Goal: Find specific page/section: Locate a particular part of the current website

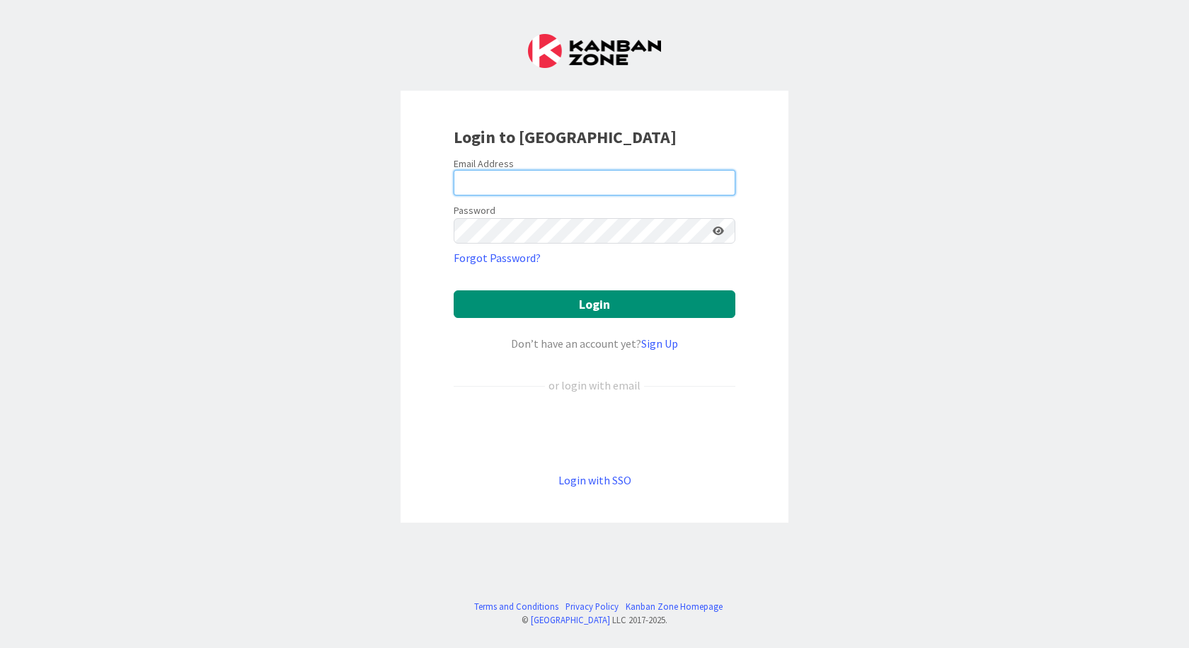
click at [607, 173] on input "email" at bounding box center [595, 182] width 282 height 25
type input "[EMAIL_ADDRESS][DOMAIN_NAME]"
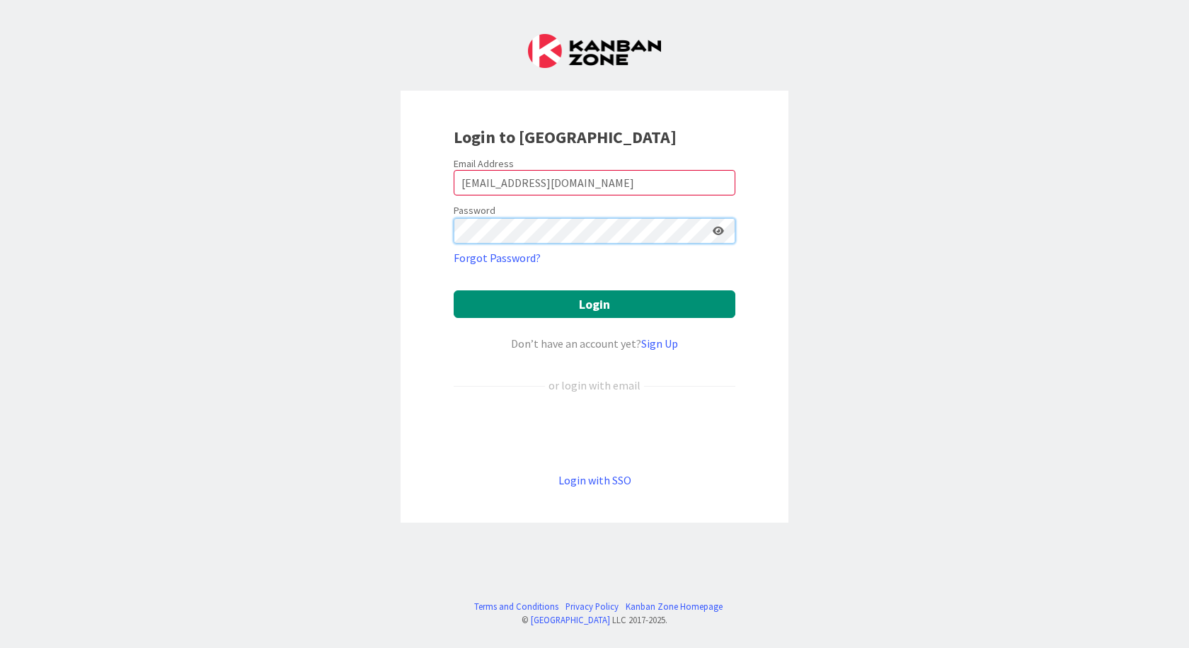
click at [454, 290] on button "Login" at bounding box center [595, 304] width 282 height 28
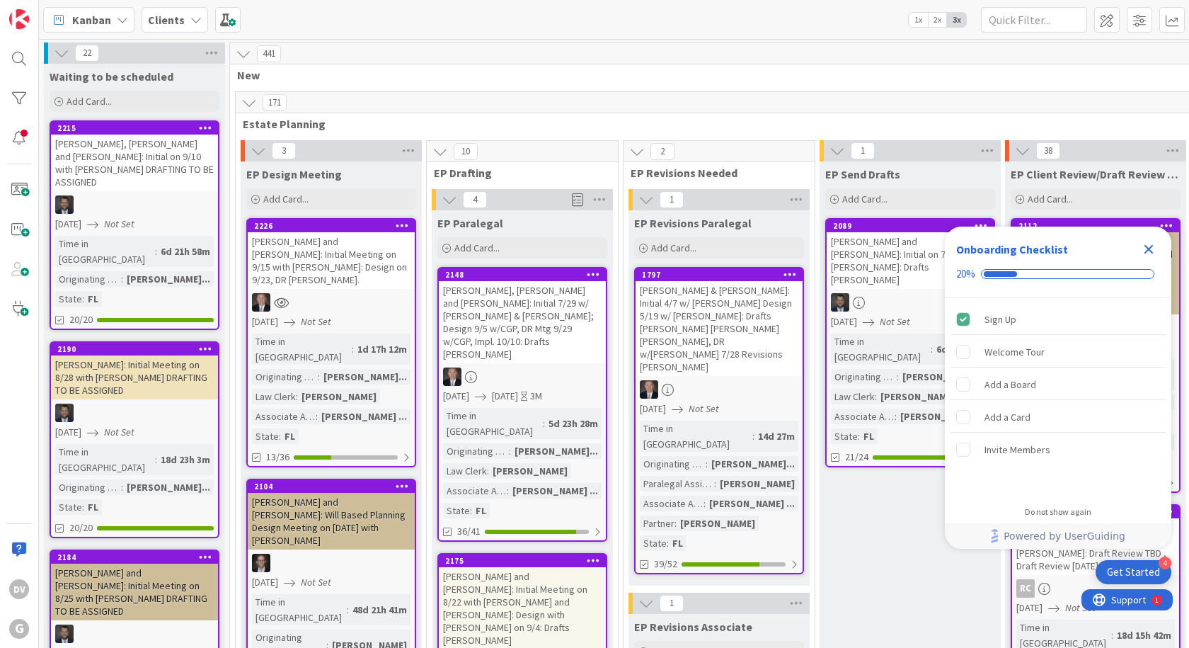
click at [1151, 246] on icon "Close Checklist" at bounding box center [1149, 249] width 9 height 9
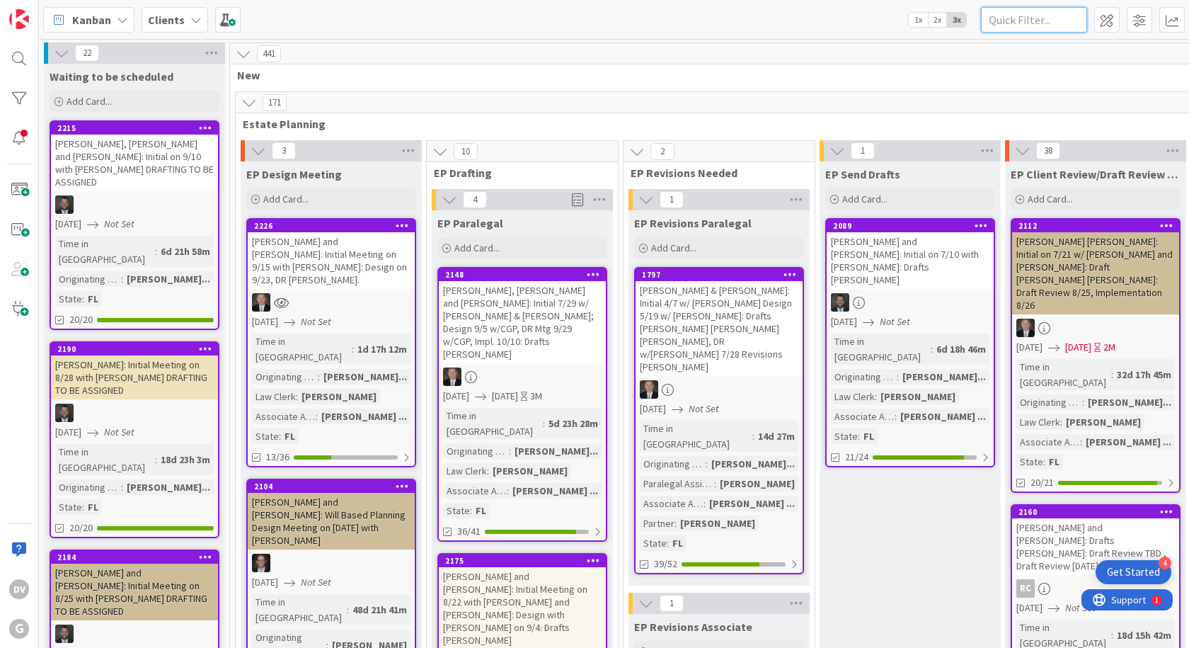
click at [1036, 11] on input "text" at bounding box center [1034, 19] width 106 height 25
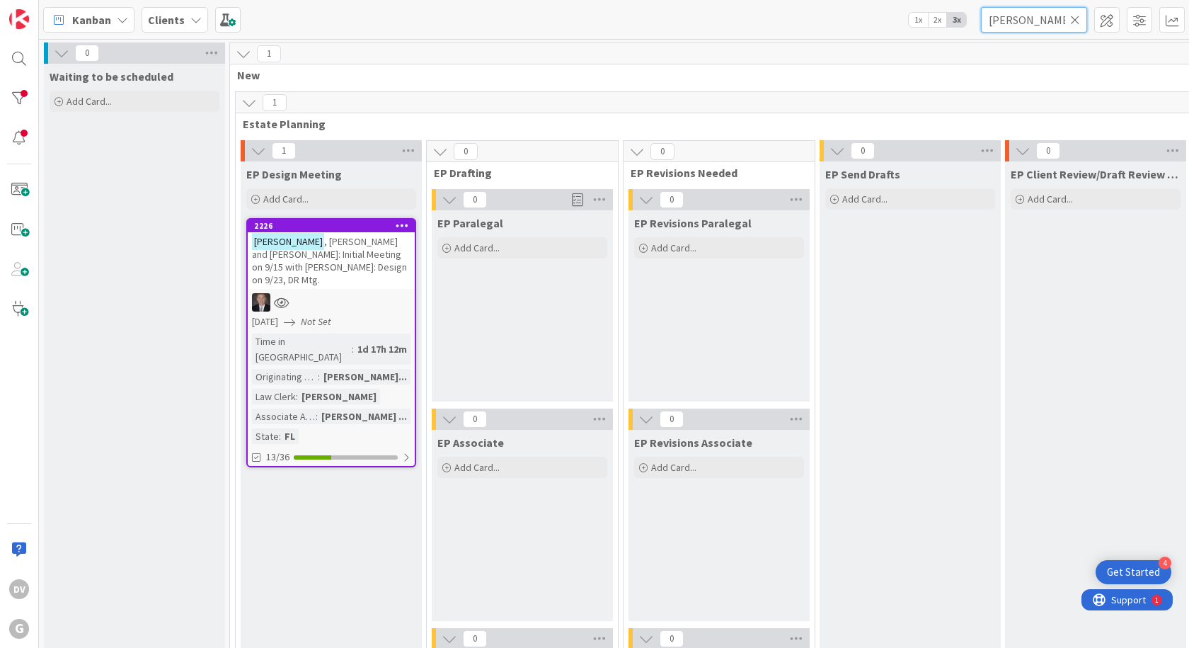
type input "[PERSON_NAME]"
click at [345, 260] on div "[PERSON_NAME] and [PERSON_NAME]: Initial Meeting on 9/15 with [PERSON_NAME]: De…" at bounding box center [331, 260] width 167 height 57
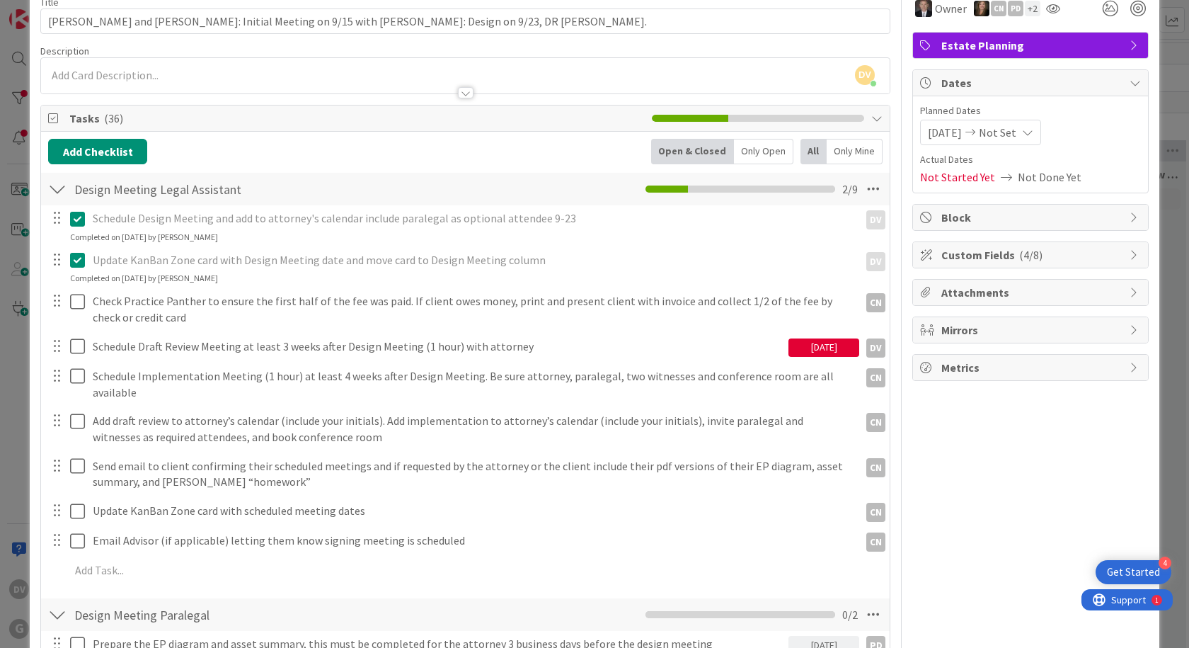
scroll to position [71, 0]
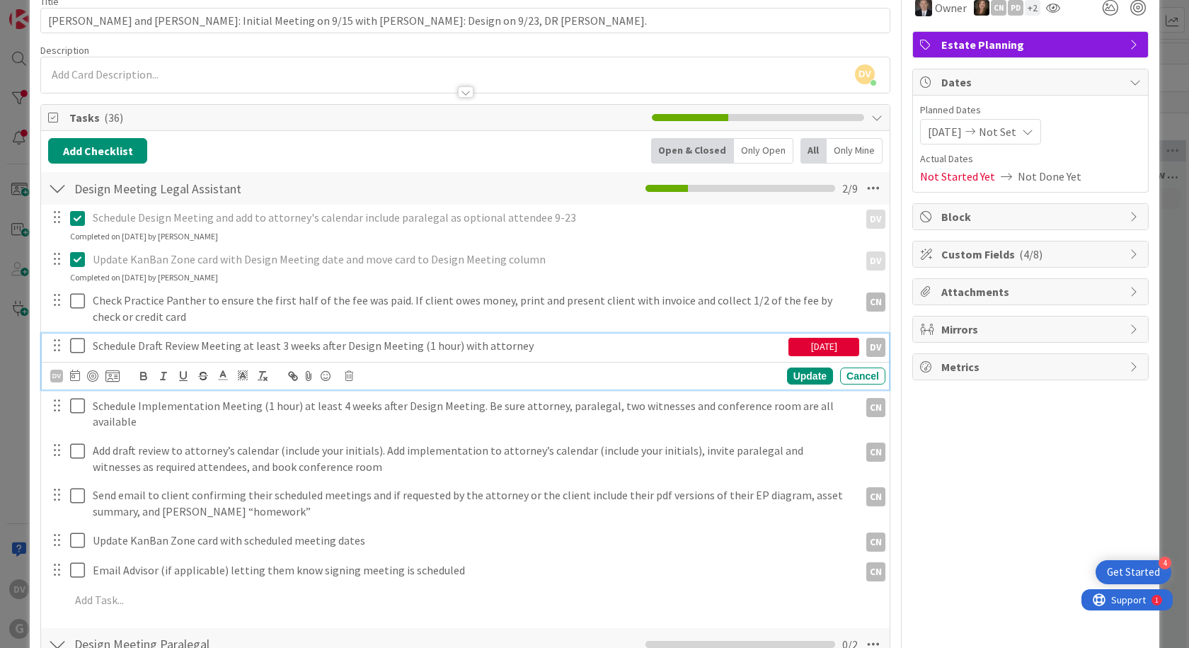
click at [81, 345] on icon at bounding box center [77, 345] width 15 height 17
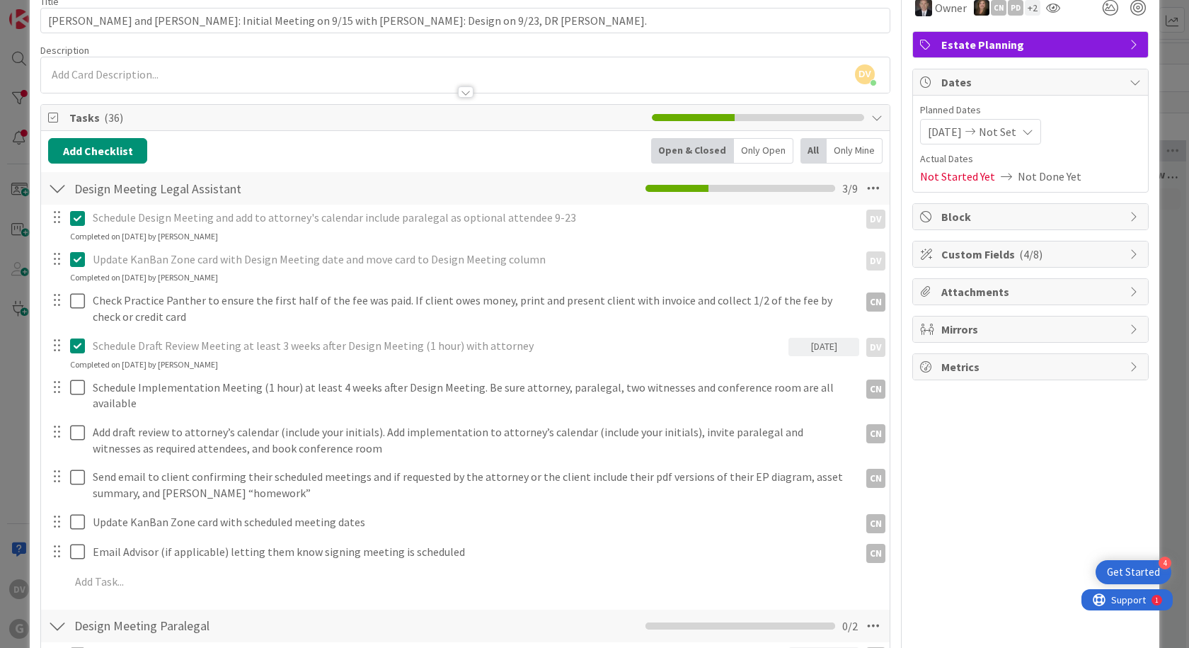
click at [81, 345] on icon at bounding box center [77, 345] width 15 height 17
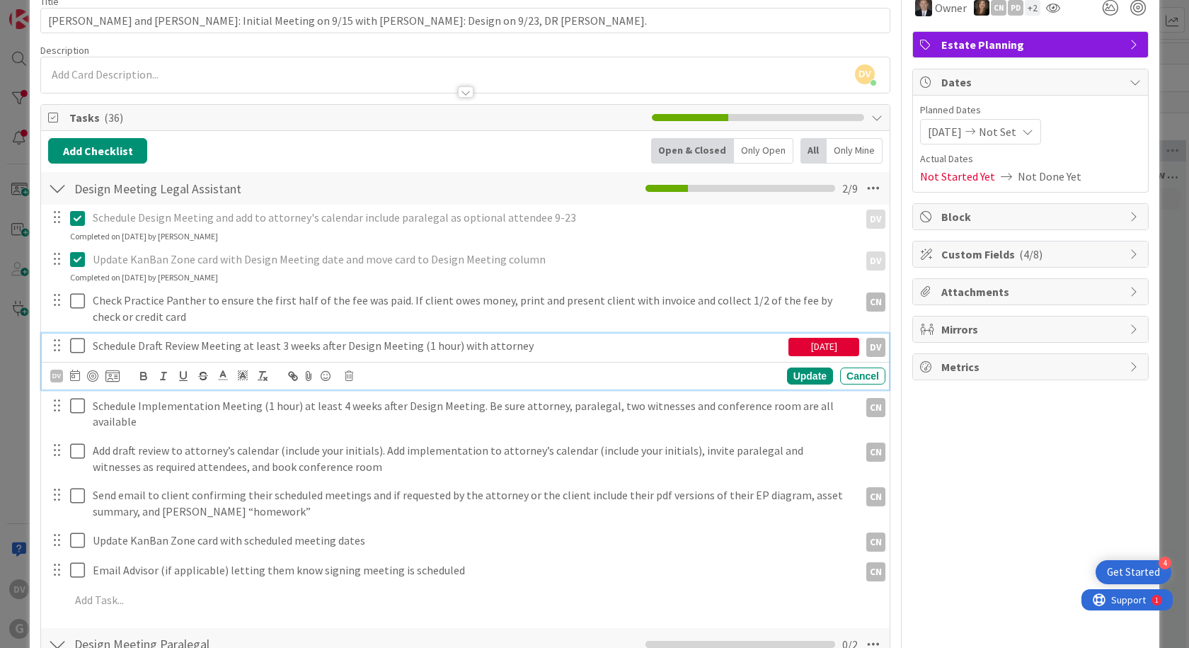
click at [81, 345] on icon at bounding box center [77, 345] width 15 height 17
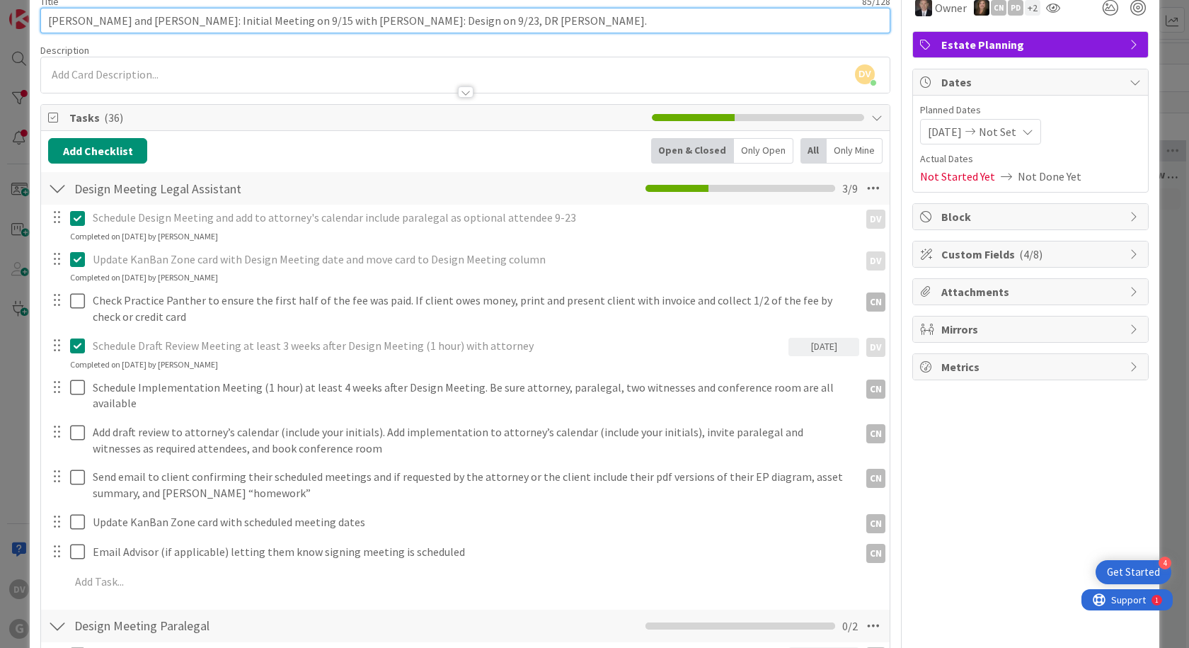
click at [439, 22] on input "[PERSON_NAME] and [PERSON_NAME]: Initial Meeting on 9/15 with [PERSON_NAME]: De…" at bounding box center [465, 20] width 850 height 25
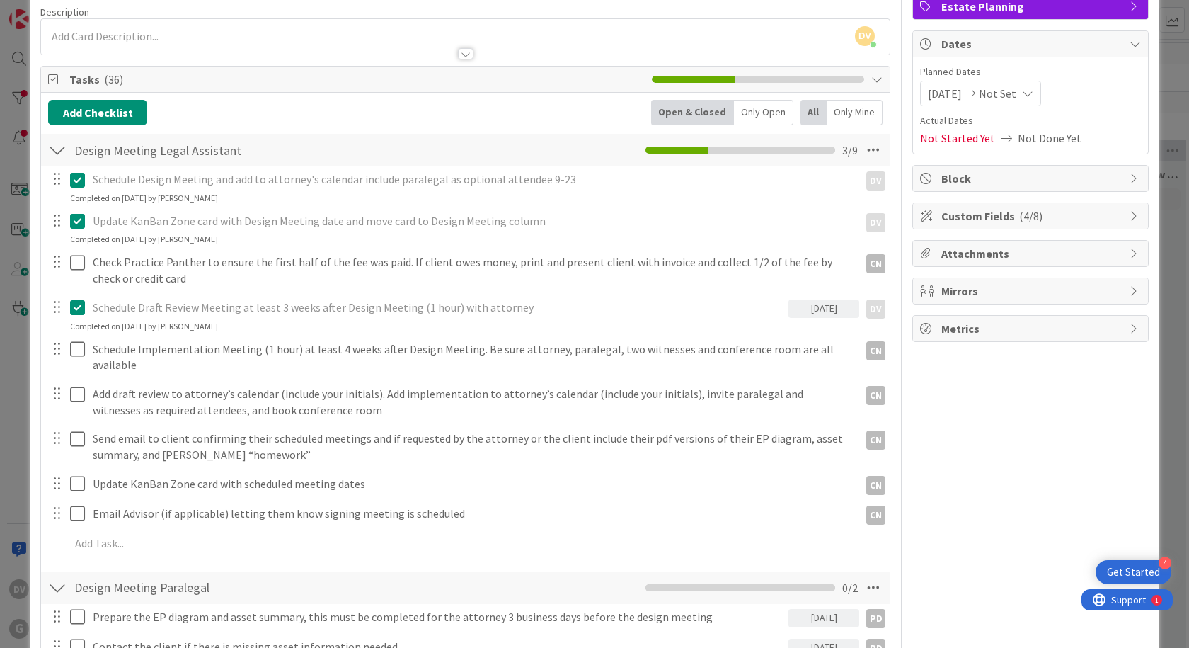
scroll to position [0, 0]
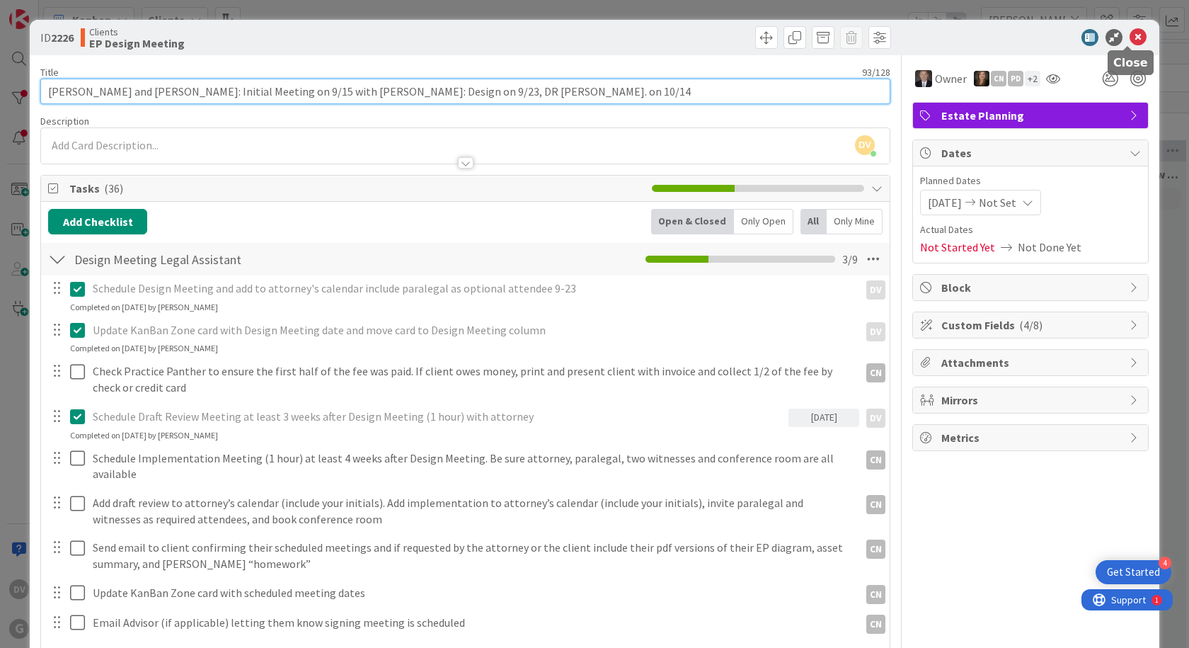
type input "[PERSON_NAME] and [PERSON_NAME]: Initial Meeting on 9/15 with [PERSON_NAME]: De…"
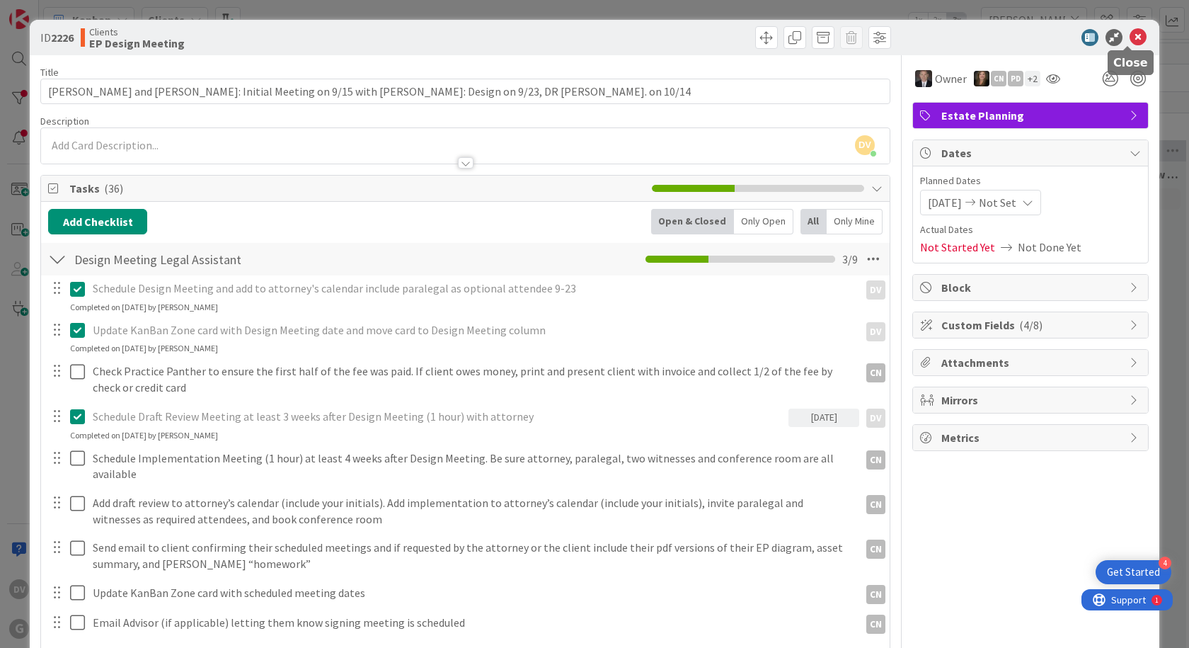
click at [1130, 38] on icon at bounding box center [1138, 37] width 17 height 17
